Goal: Navigation & Orientation: Find specific page/section

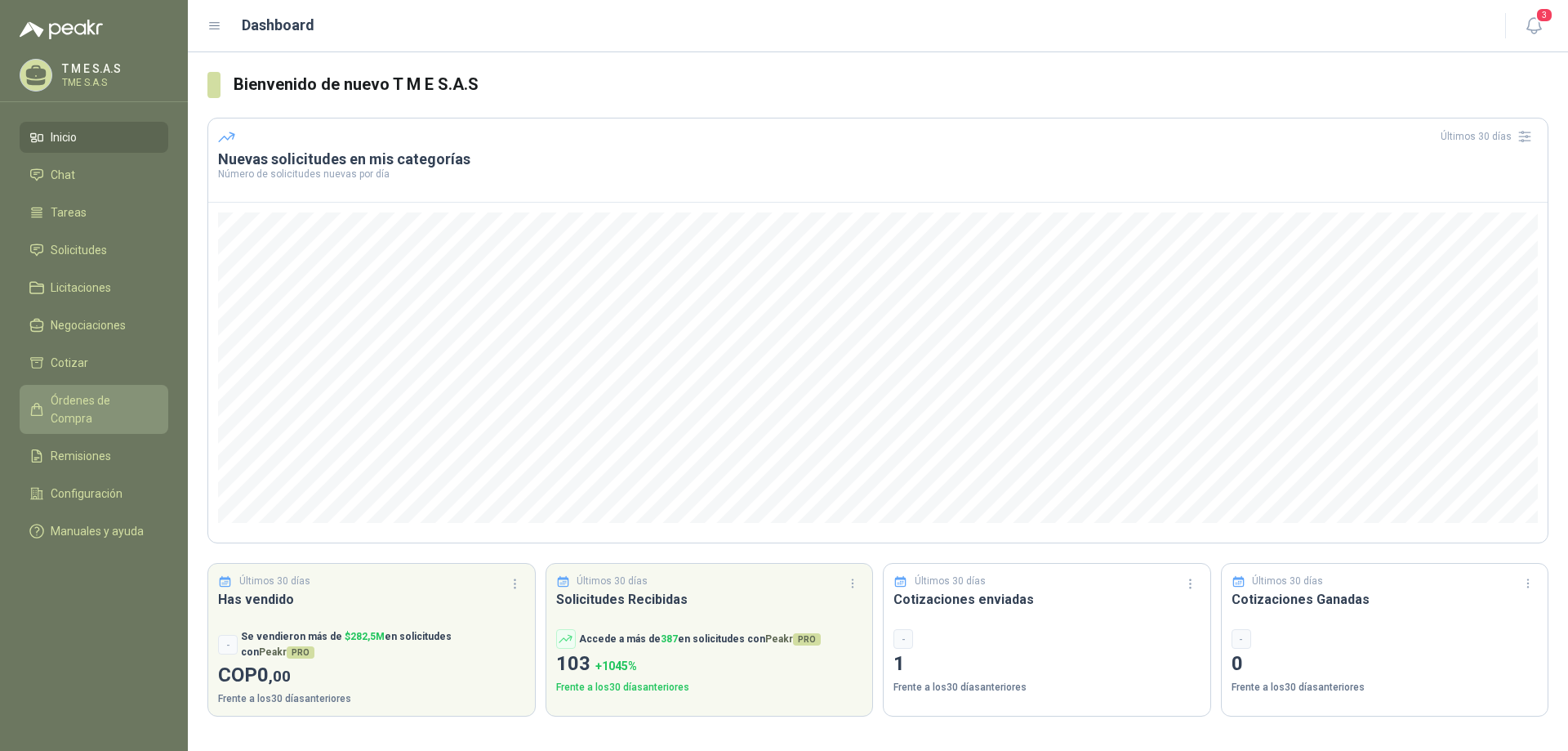
click at [109, 404] on span "Órdenes de Compra" at bounding box center [102, 410] width 102 height 36
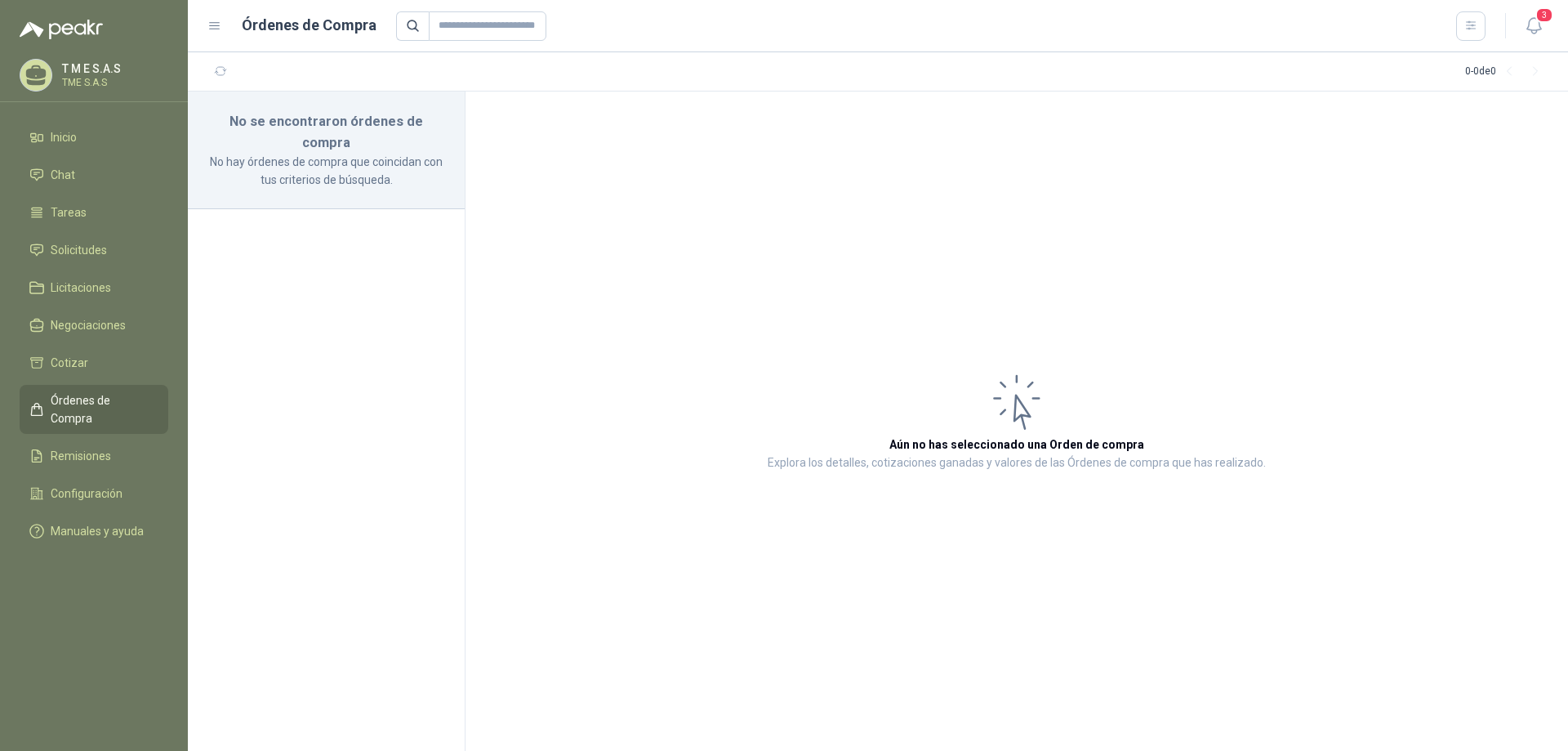
click at [214, 22] on icon at bounding box center [214, 26] width 15 height 15
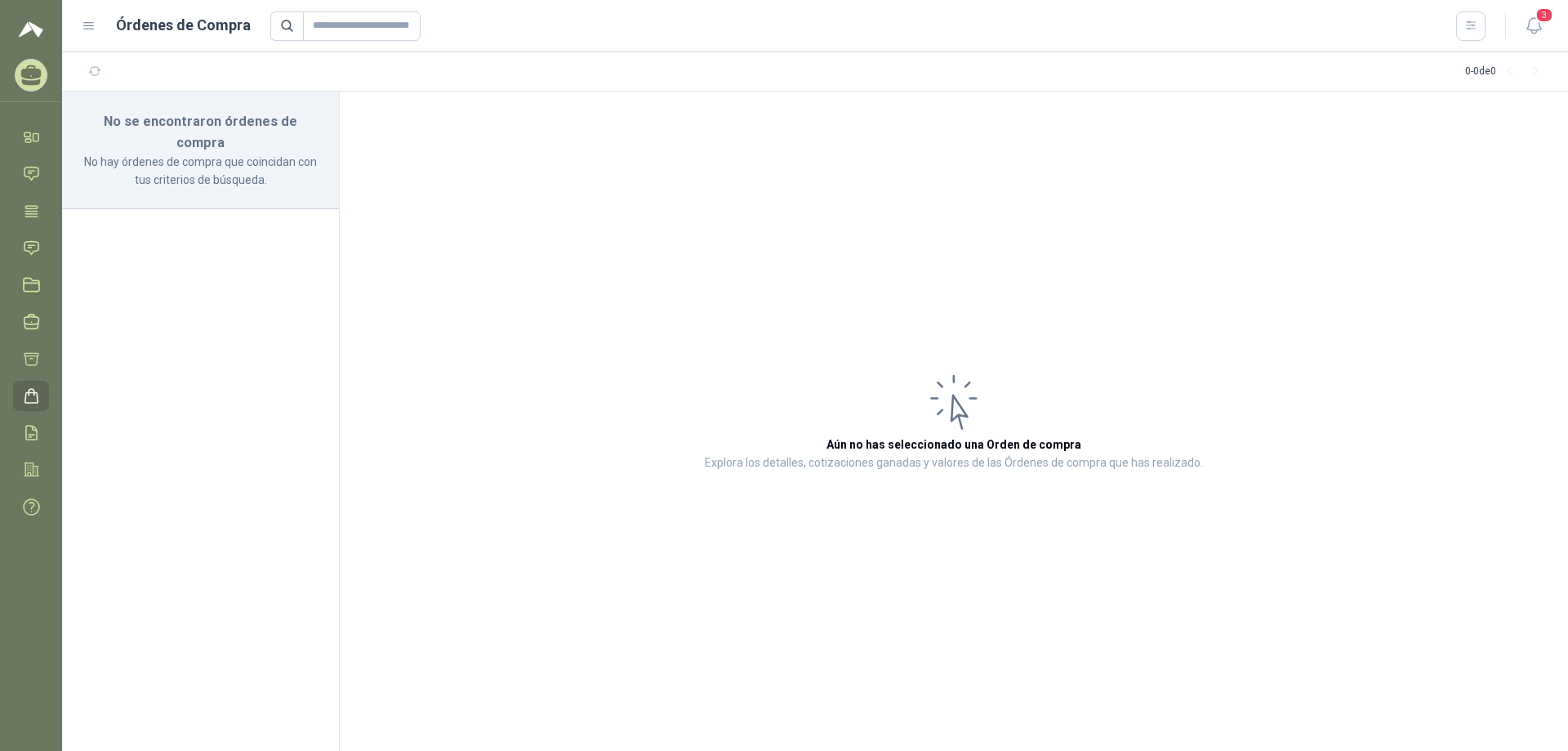
click at [92, 26] on icon at bounding box center [88, 26] width 10 height 7
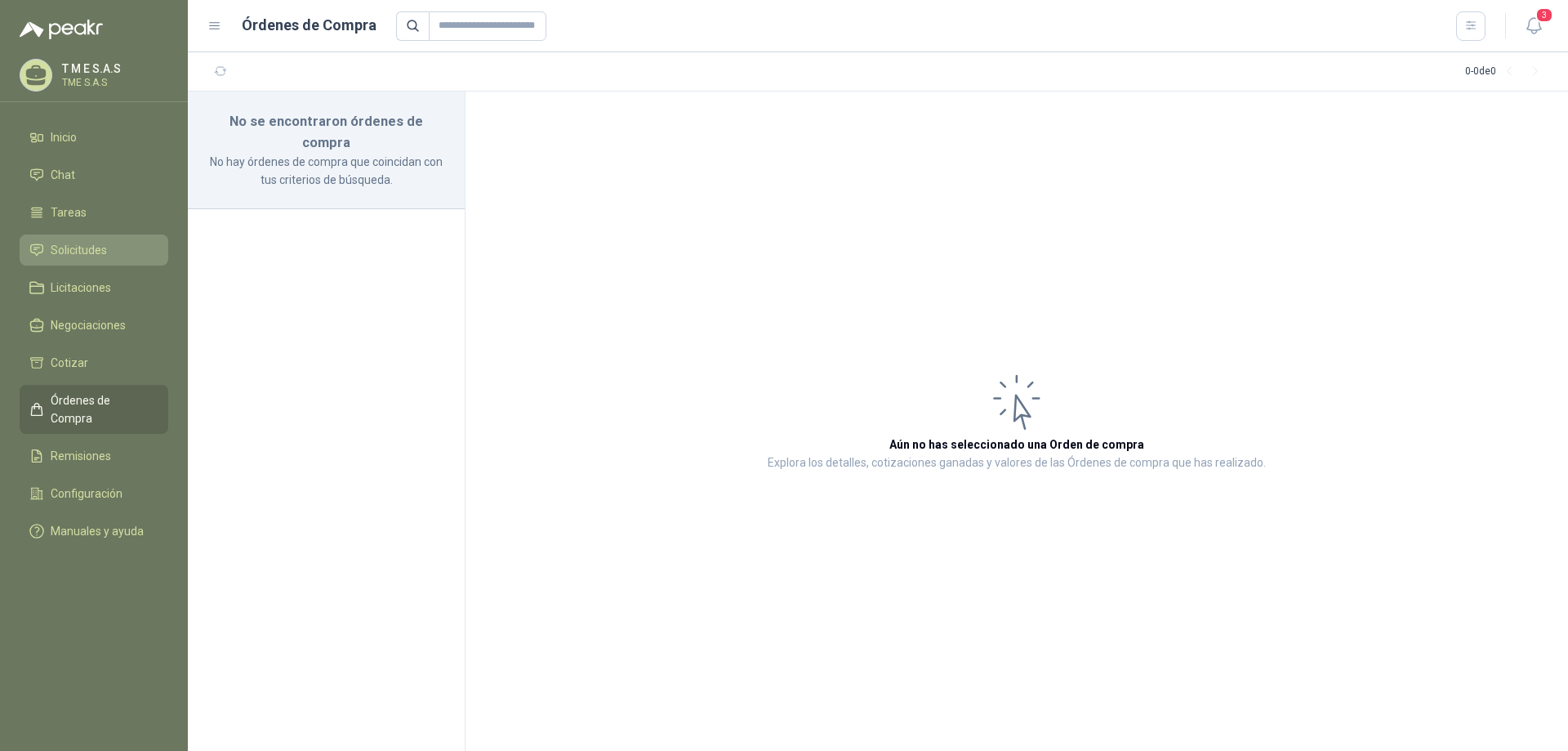
click at [86, 260] on link "Solicitudes" at bounding box center [94, 250] width 149 height 31
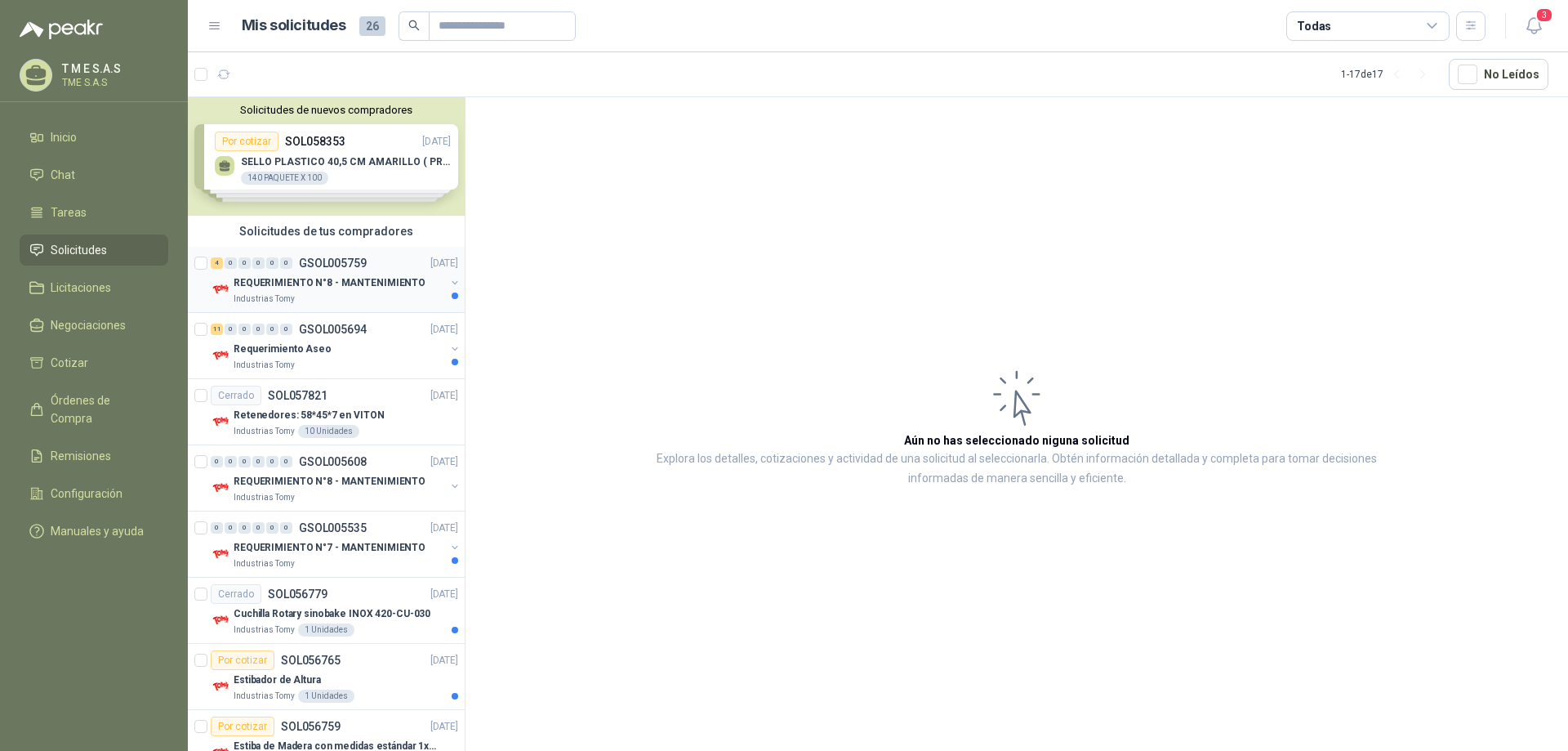
click at [337, 290] on p "REQUERIMIENTO N°8 - MANTENIMIENTO" at bounding box center [329, 283] width 192 height 16
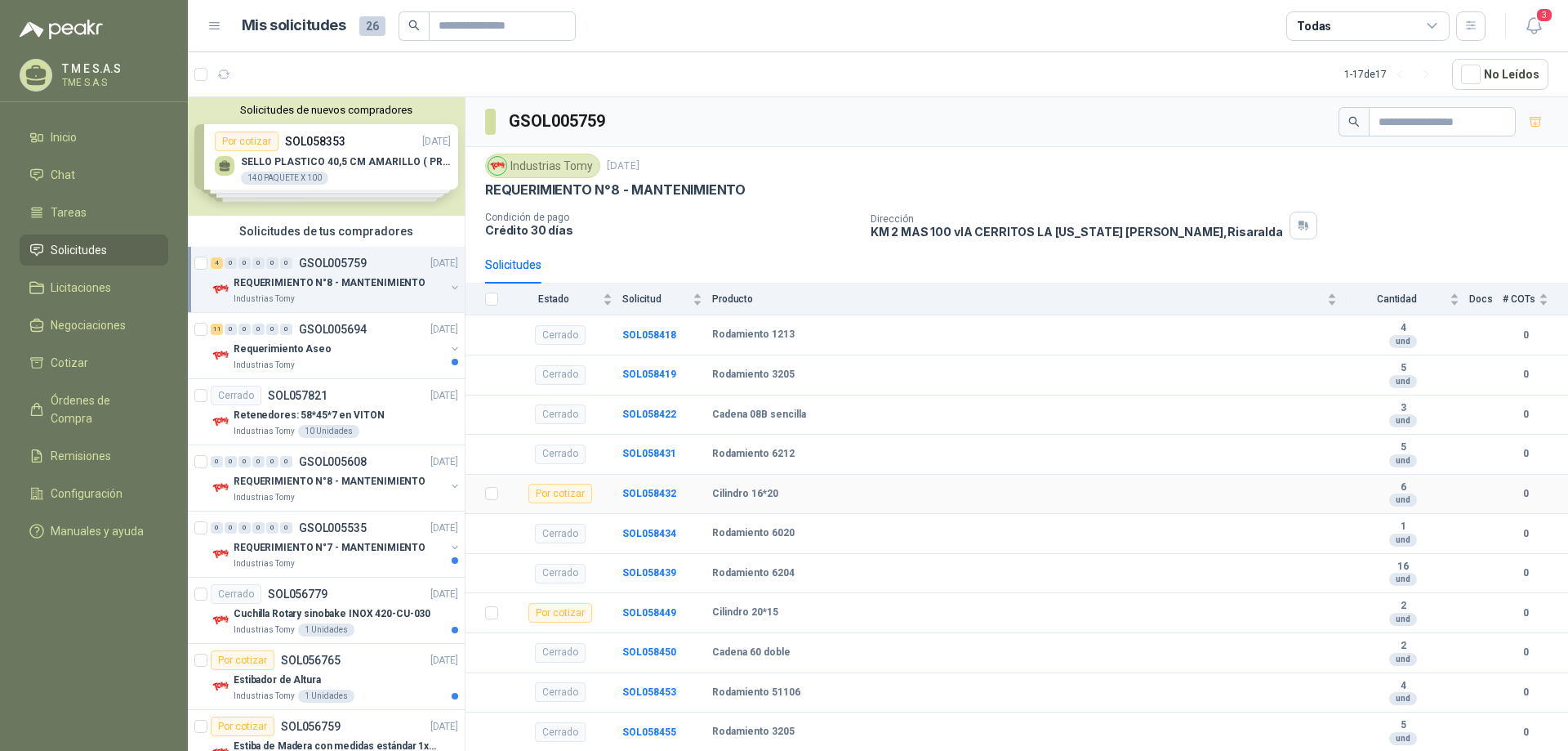
scroll to position [115, 0]
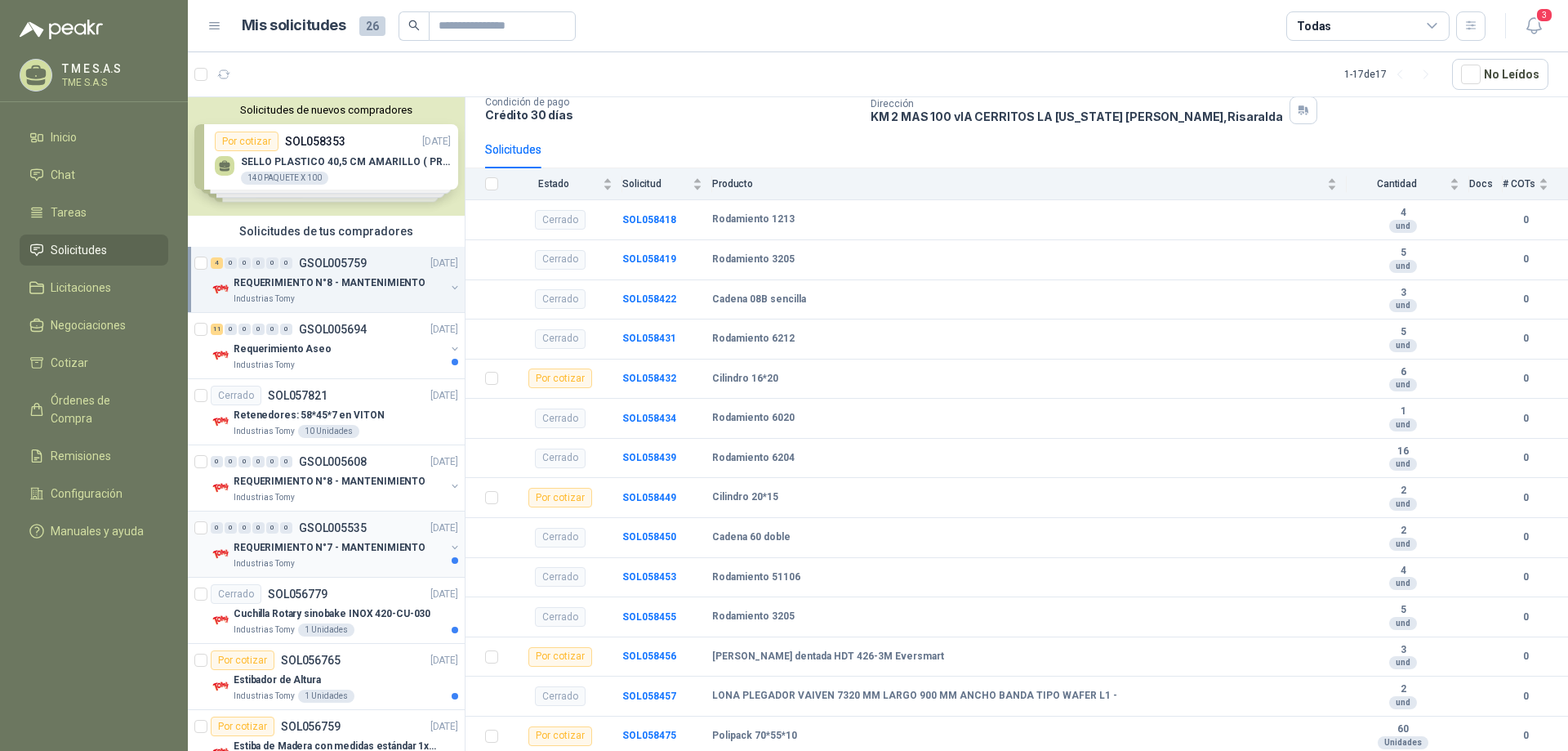
click at [367, 552] on p "REQUERIMIENTO N°7 - MANTENIMIENTO" at bounding box center [329, 548] width 192 height 16
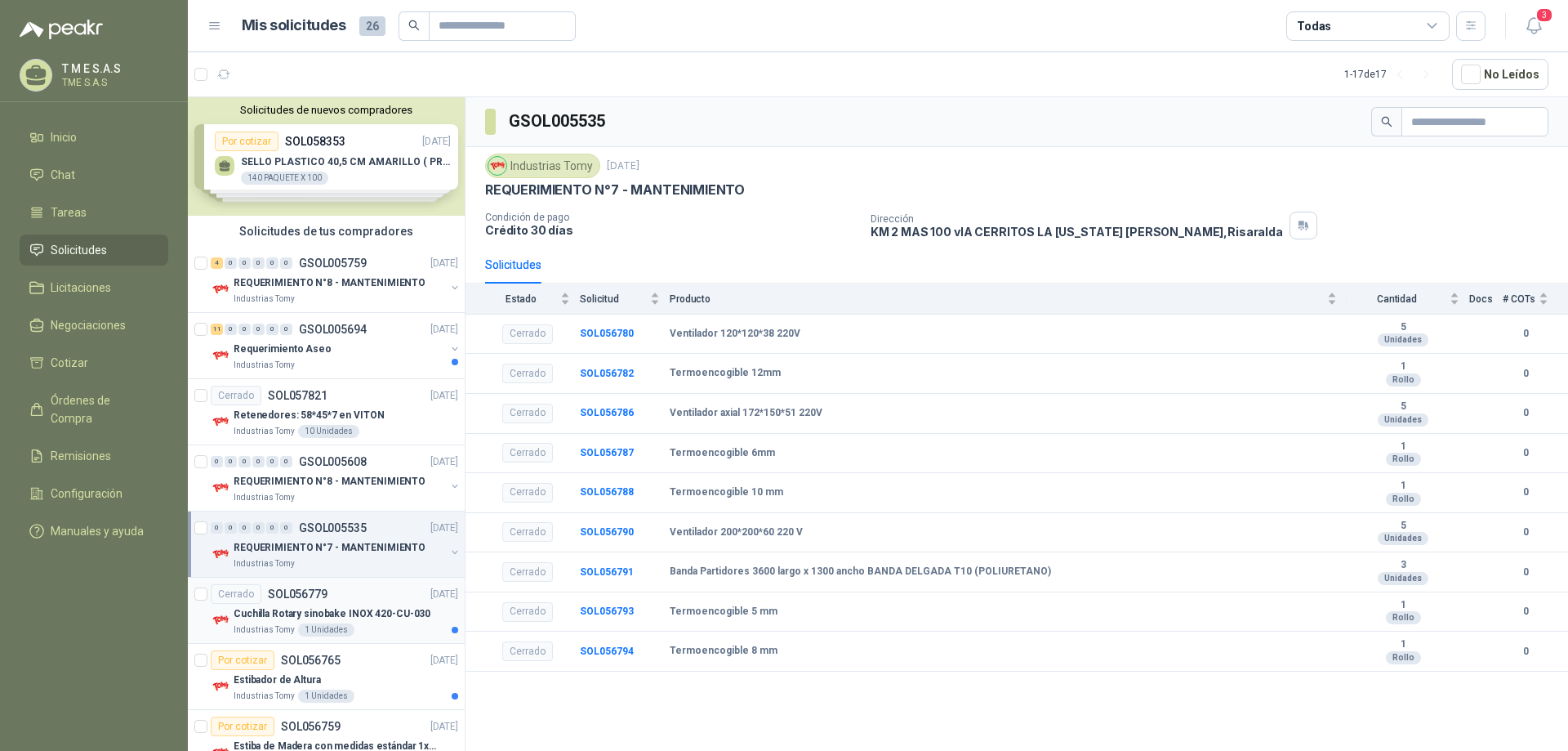
click at [353, 628] on div "Industrias Tomy 1 Unidades" at bounding box center [346, 629] width 225 height 13
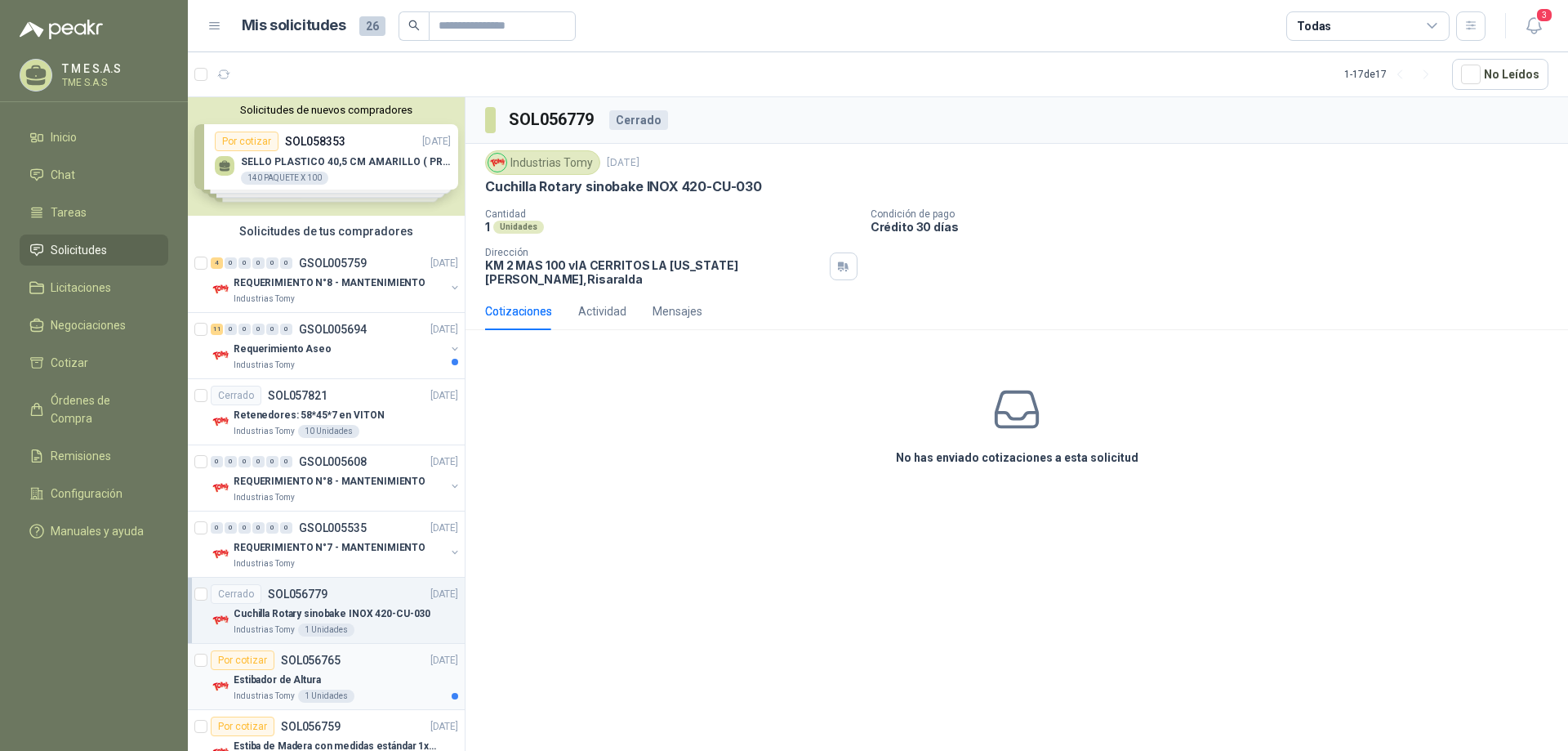
click at [303, 681] on p "Estibador de Altura" at bounding box center [276, 680] width 87 height 16
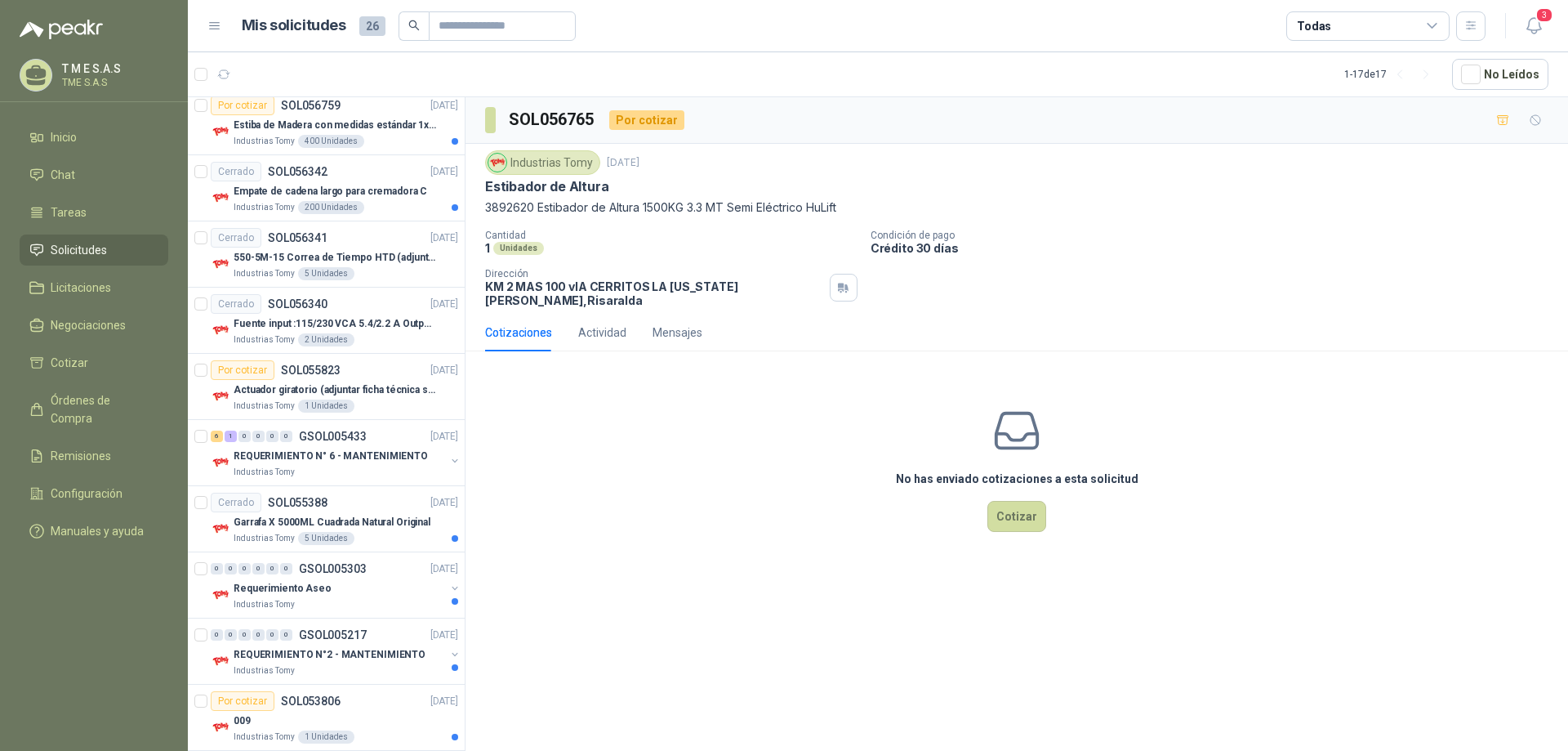
scroll to position [638, 0]
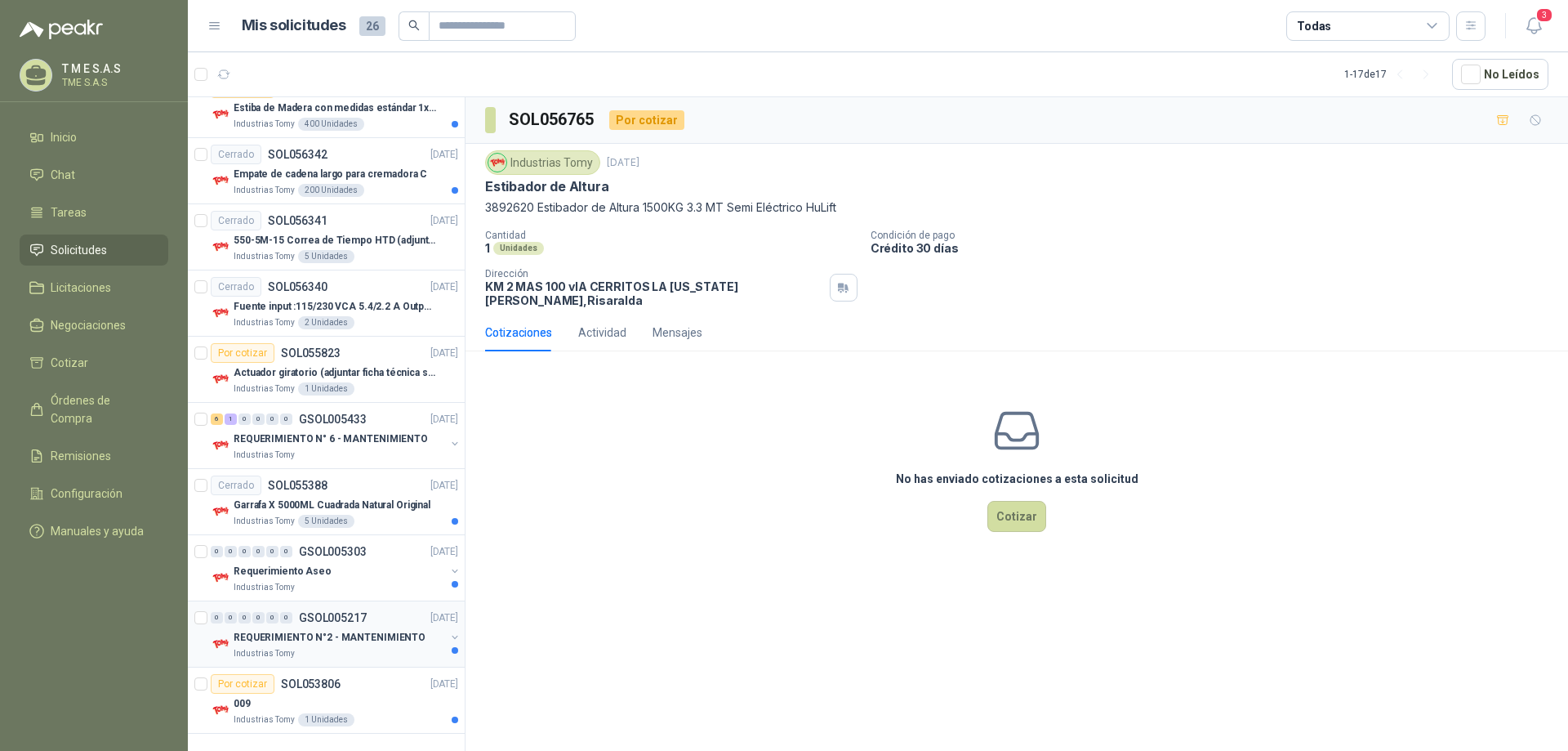
click at [361, 634] on p "REQUERIMIENTO N°2 - MANTENIMIENTO" at bounding box center [329, 638] width 192 height 16
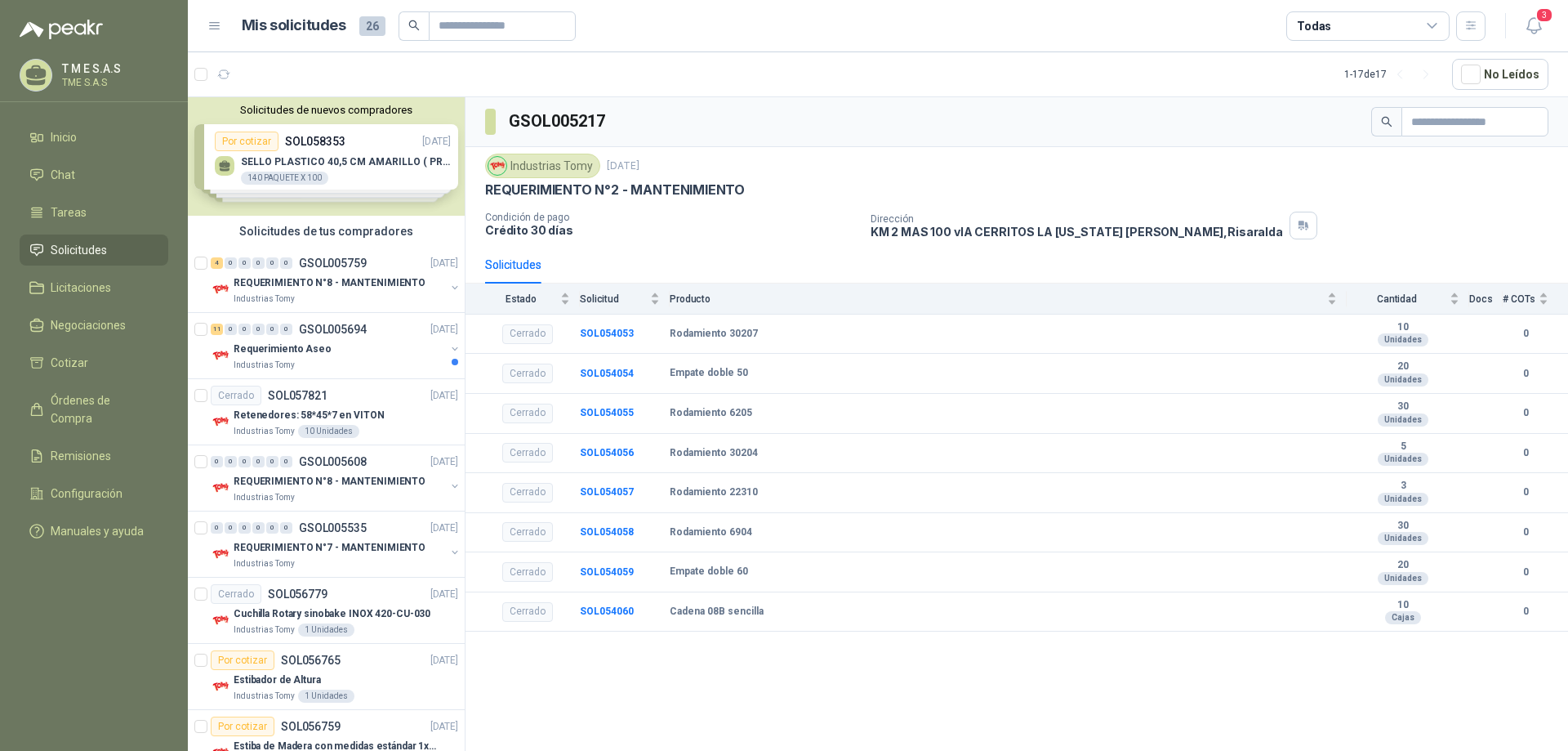
click at [365, 143] on div "Solicitudes de nuevos compradores Por cotizar SOL058353 [DATE] SELLO PLASTICO 4…" at bounding box center [326, 156] width 277 height 118
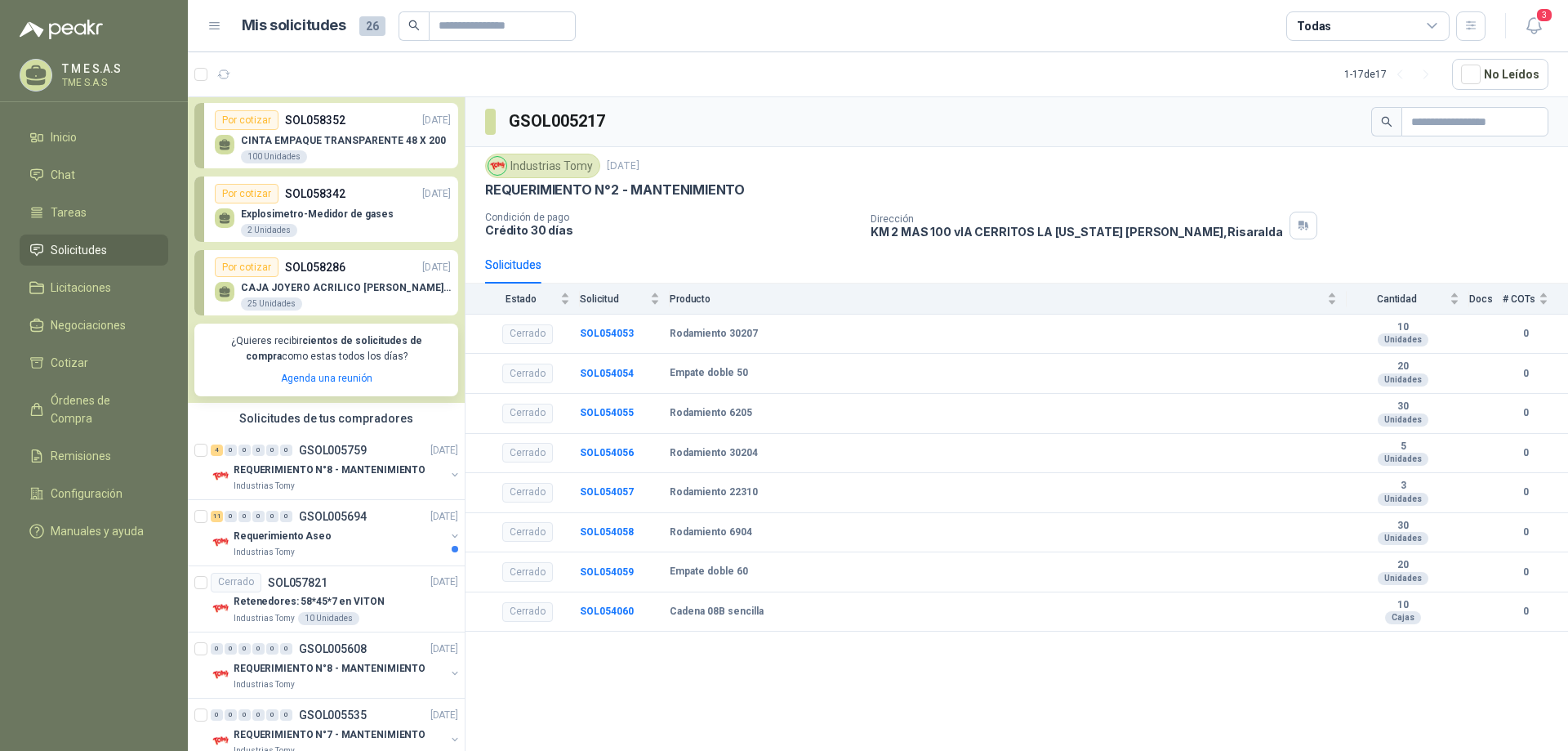
scroll to position [327, 0]
